Goal: Transaction & Acquisition: Subscribe to service/newsletter

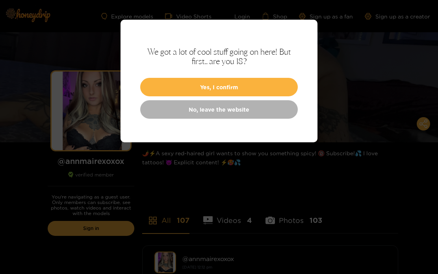
click at [263, 82] on button "Yes, I confirm" at bounding box center [218, 87] width 157 height 19
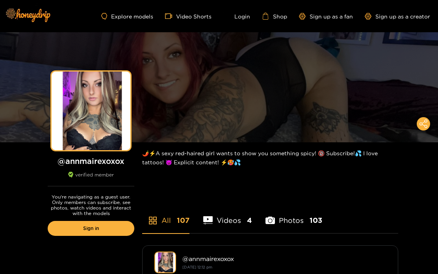
click at [324, 18] on link "Sign up as a fan" at bounding box center [326, 16] width 54 height 7
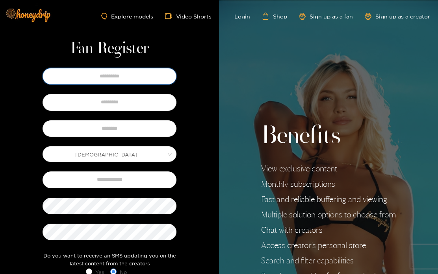
click at [147, 78] on input "text" at bounding box center [110, 76] width 134 height 17
type input "****"
click at [149, 100] on input "text" at bounding box center [110, 102] width 134 height 17
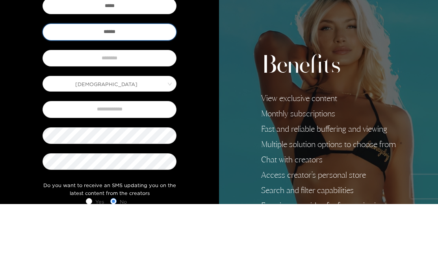
type input "*****"
click at [131, 120] on input "text" at bounding box center [110, 128] width 134 height 17
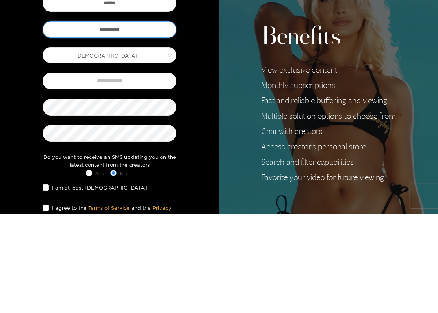
type input "**********"
click at [132, 172] on input "text" at bounding box center [110, 180] width 134 height 17
type input "**********"
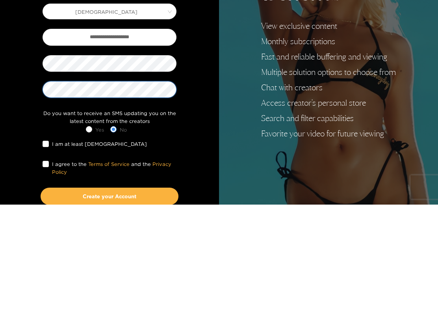
scroll to position [35, 0]
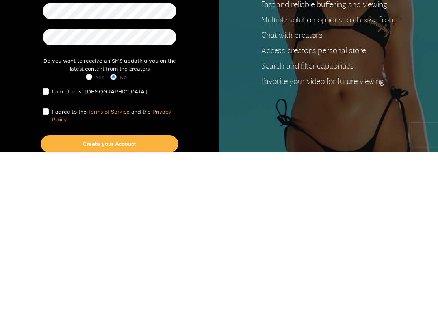
click at [48, 249] on span at bounding box center [46, 252] width 6 height 6
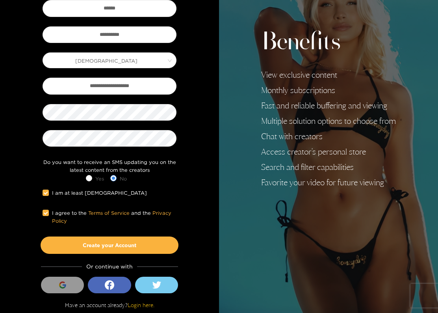
click at [143, 241] on button "Create your Account" at bounding box center [110, 244] width 138 height 17
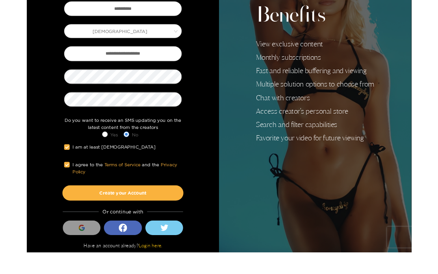
scroll to position [111, 0]
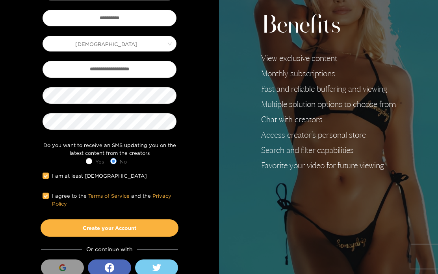
click at [128, 224] on button "Create your Account" at bounding box center [110, 228] width 138 height 17
click at [139, 226] on button "Create your Account" at bounding box center [110, 228] width 138 height 17
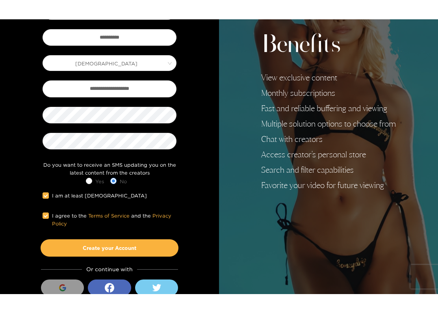
scroll to position [94, 0]
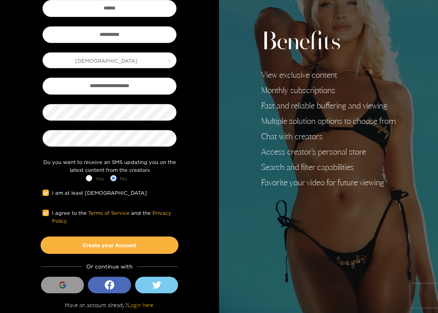
click at [152, 241] on button "Create your Account" at bounding box center [110, 244] width 138 height 17
click at [109, 210] on link "Terms of Service" at bounding box center [108, 213] width 41 height 6
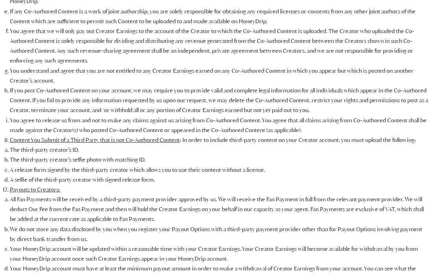
scroll to position [4265, 0]
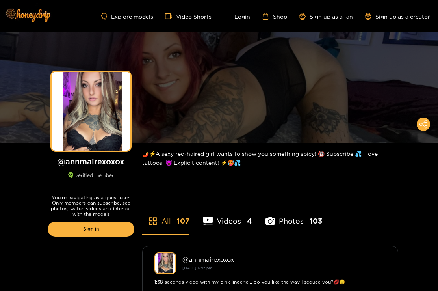
click at [102, 228] on link "Sign in" at bounding box center [91, 228] width 87 height 15
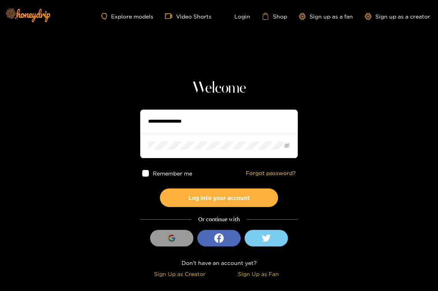
click at [205, 122] on input "text" at bounding box center [218, 121] width 157 height 24
type input "**********"
click at [252, 138] on span at bounding box center [218, 145] width 157 height 24
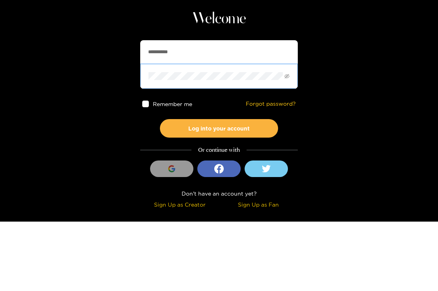
click at [226, 188] on button "Log into your account" at bounding box center [219, 197] width 118 height 19
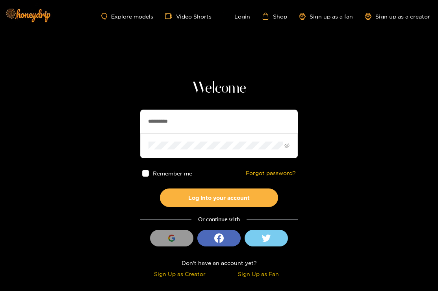
click at [239, 199] on button "Log into your account" at bounding box center [219, 197] width 118 height 19
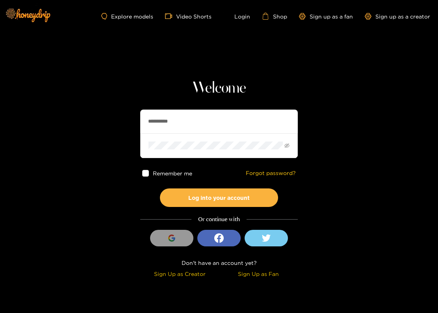
click at [270, 269] on div "Sign Up as Fan" at bounding box center [258, 273] width 75 height 9
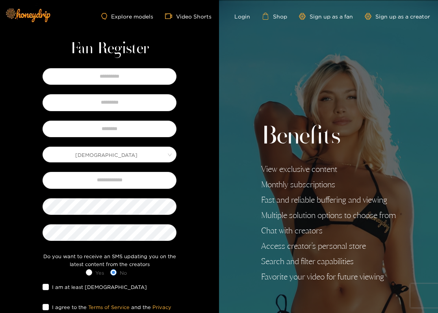
click at [267, 274] on li "Favorite your video for future viewing" at bounding box center [328, 276] width 135 height 9
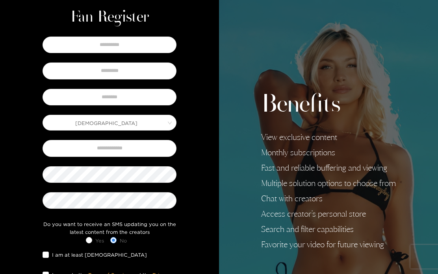
scroll to position [13, 0]
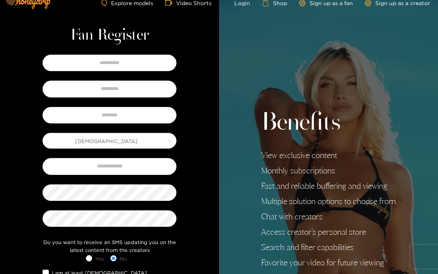
click at [185, 213] on div "[DEMOGRAPHIC_DATA] Do you want to receive an SMS updating you on the latest con…" at bounding box center [109, 194] width 161 height 282
click at [137, 58] on input "text" at bounding box center [110, 63] width 134 height 17
type input "****"
click at [145, 88] on input "text" at bounding box center [110, 89] width 134 height 17
type input "*****"
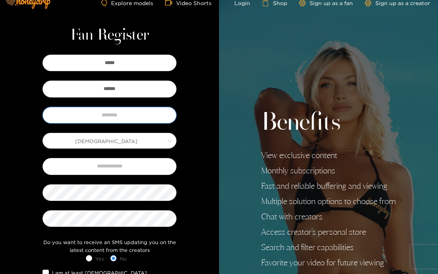
click at [143, 111] on input "text" at bounding box center [110, 115] width 134 height 17
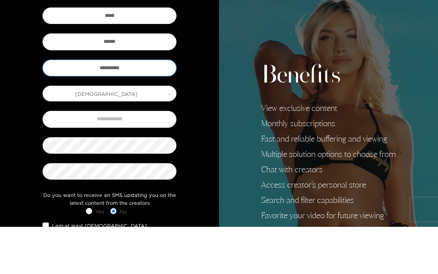
type input "**********"
click at [145, 158] on input "text" at bounding box center [110, 166] width 134 height 17
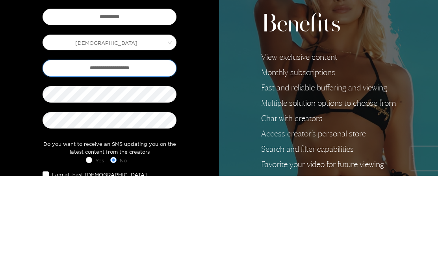
type input "**********"
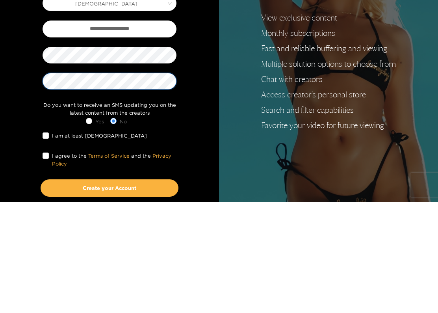
scroll to position [41, 0]
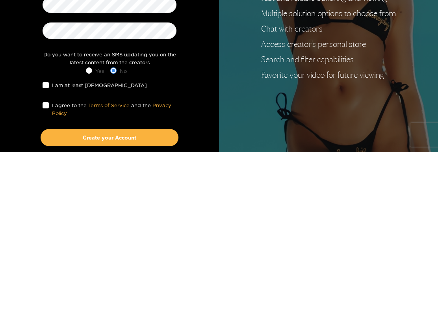
click at [53, 242] on span "I am at least [DEMOGRAPHIC_DATA]" at bounding box center [99, 246] width 101 height 8
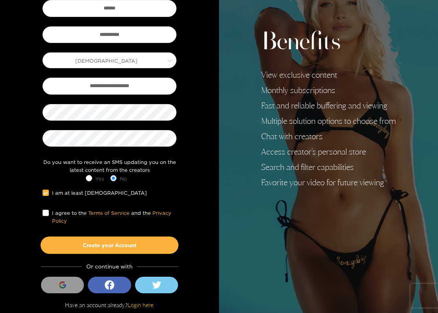
click at [52, 212] on span "I agree to the Terms of Service and the Privacy Policy" at bounding box center [113, 217] width 128 height 16
click at [123, 242] on button "Create your Account" at bounding box center [110, 244] width 138 height 17
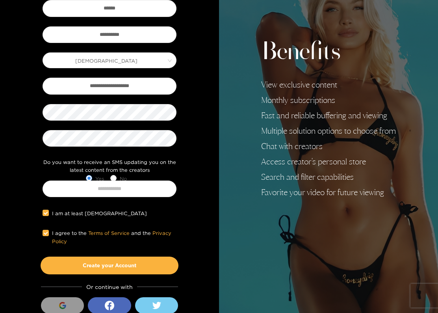
click at [115, 174] on label "No" at bounding box center [120, 178] width 20 height 8
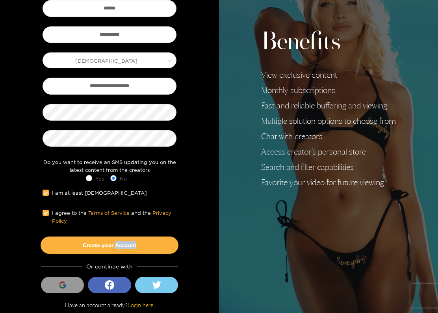
click at [161, 242] on button "Create your Account" at bounding box center [110, 244] width 138 height 17
click at [154, 242] on button "Create your Account" at bounding box center [110, 244] width 138 height 17
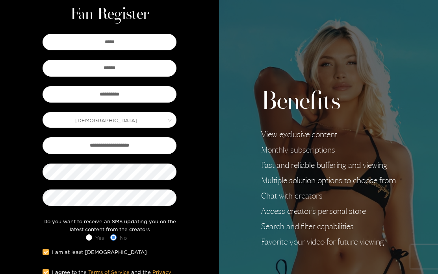
scroll to position [0, 0]
